Goal: Task Accomplishment & Management: Use online tool/utility

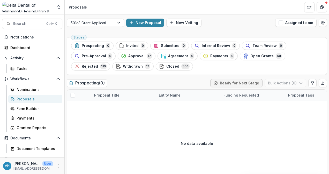
click at [37, 7] on img at bounding box center [27, 7] width 51 height 10
click at [57, 6] on icon "Open entity switcher" at bounding box center [58, 7] width 5 height 5
click at [94, 6] on header "Proposals" at bounding box center [197, 7] width 264 height 14
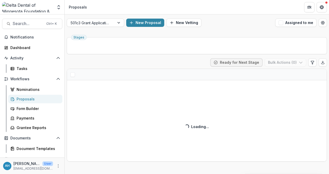
scroll to position [75, 0]
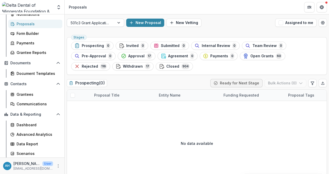
click at [102, 22] on div at bounding box center [91, 23] width 40 height 6
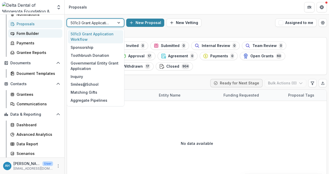
click at [28, 34] on div "Form Builder" at bounding box center [38, 33] width 42 height 5
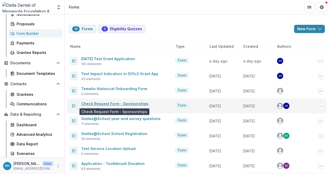
click at [127, 104] on link "Check Request Form - Sponsorships" at bounding box center [114, 104] width 67 height 4
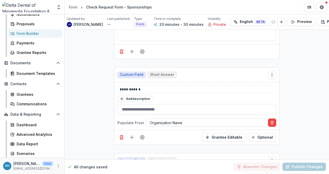
scroll to position [336, 0]
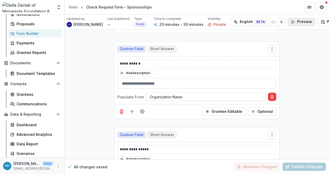
click at [288, 23] on button "Preview" at bounding box center [301, 22] width 28 height 8
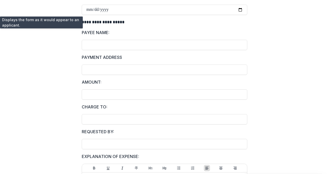
scroll to position [0, 0]
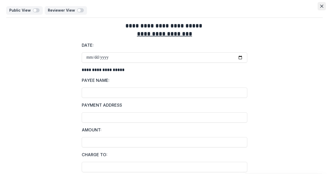
click at [319, 8] on button "Close" at bounding box center [321, 6] width 8 height 8
